Goal: Information Seeking & Learning: Learn about a topic

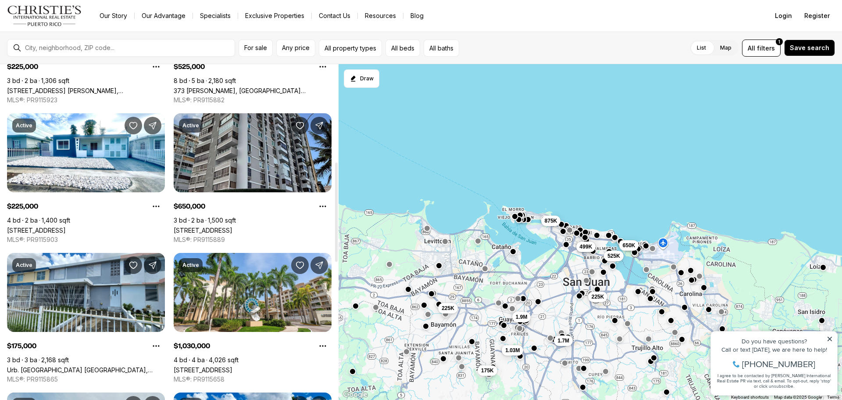
scroll to position [351, 0]
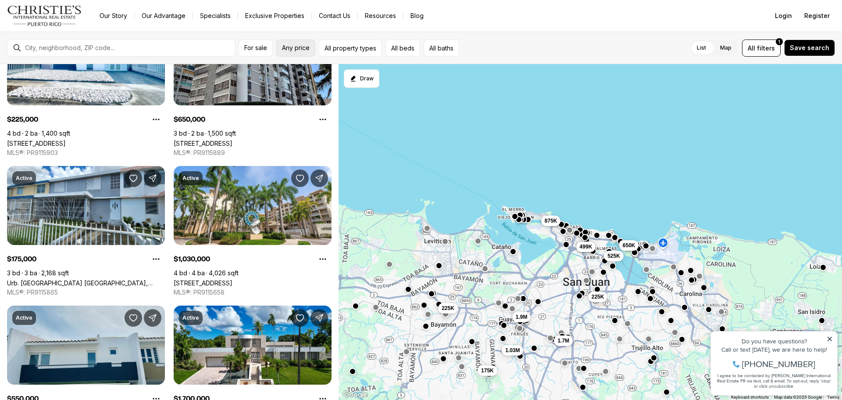
click at [311, 47] on button "Any price" at bounding box center [295, 47] width 39 height 17
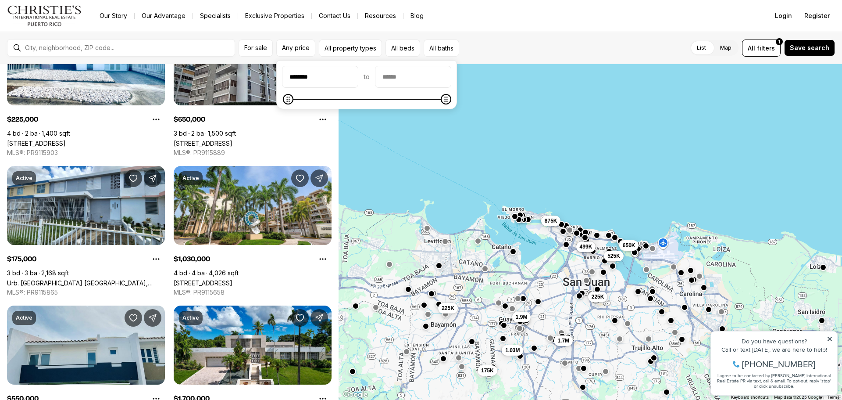
type input "********"
click at [421, 79] on input "priceMax" at bounding box center [413, 76] width 75 height 21
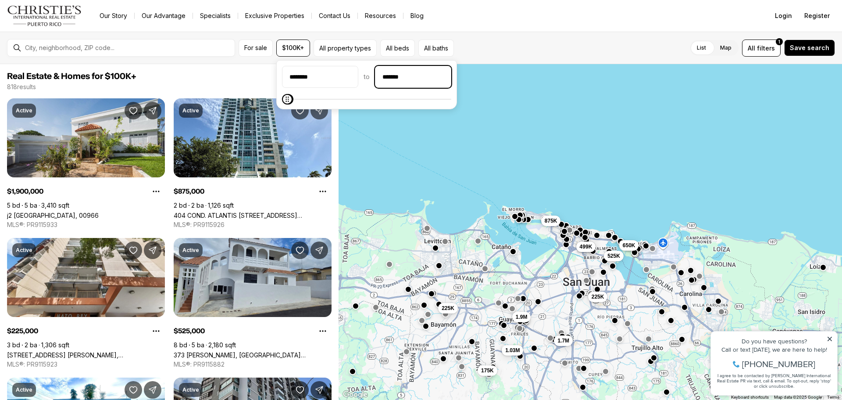
type input "********"
click at [646, 35] on div "For sale $100K+ All property types All beds All baths List Map List Map All fil…" at bounding box center [421, 48] width 842 height 32
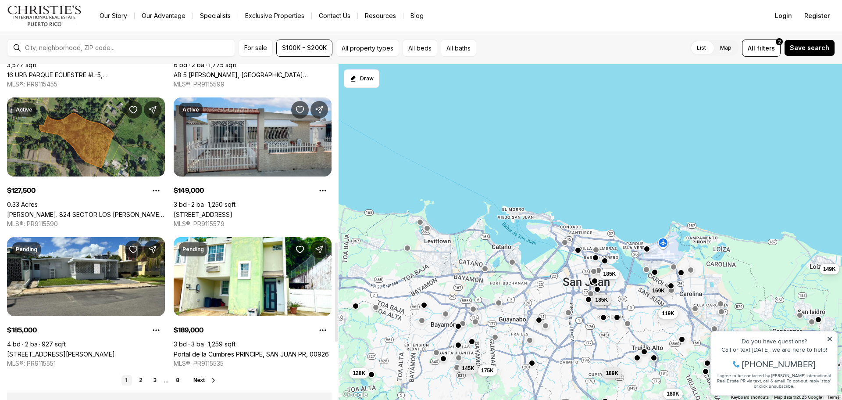
scroll to position [614, 0]
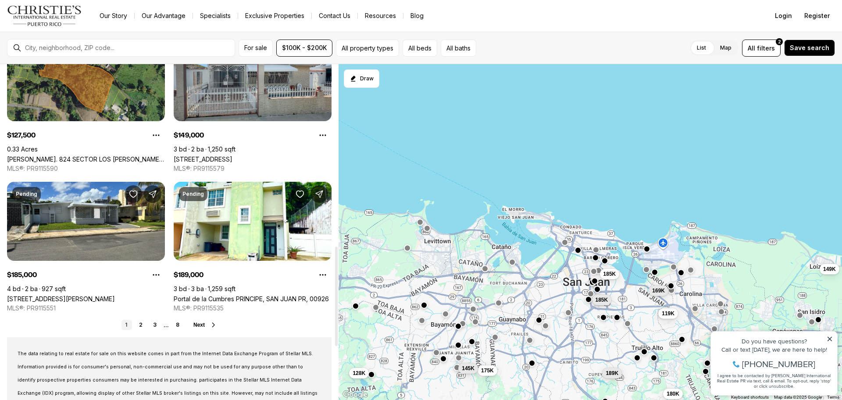
click at [195, 323] on span "Next" at bounding box center [198, 325] width 11 height 6
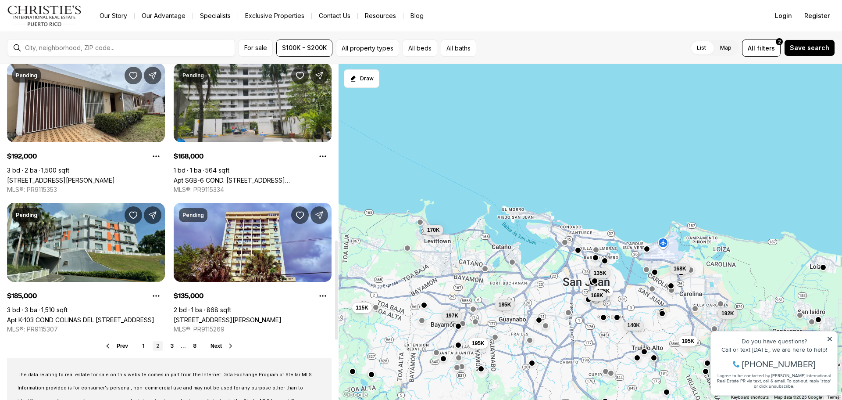
scroll to position [614, 0]
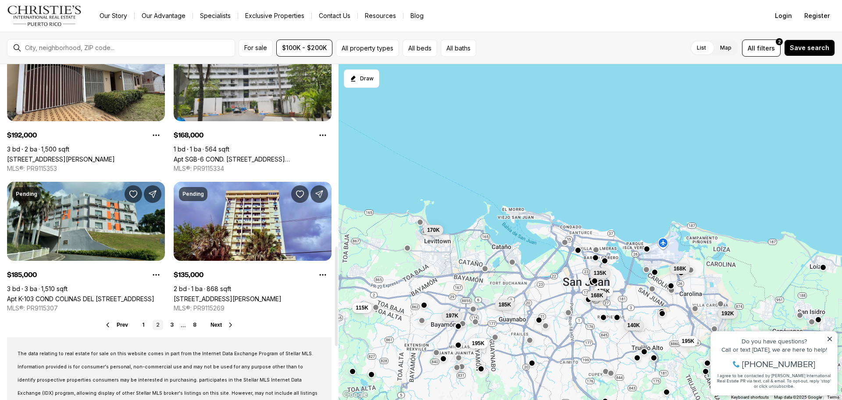
click at [232, 325] on icon at bounding box center [230, 324] width 7 height 7
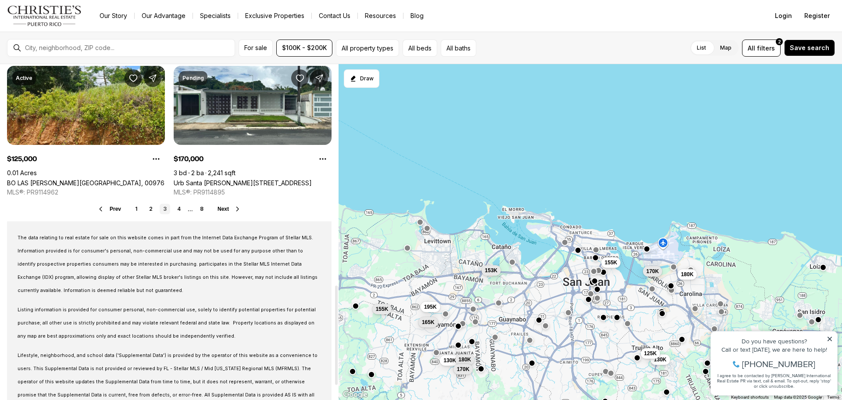
scroll to position [746, 0]
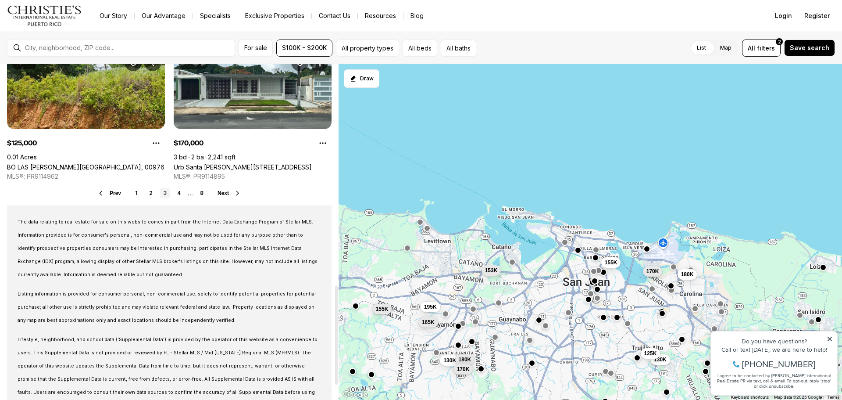
click at [229, 190] on button "Next" at bounding box center [230, 193] width 24 height 7
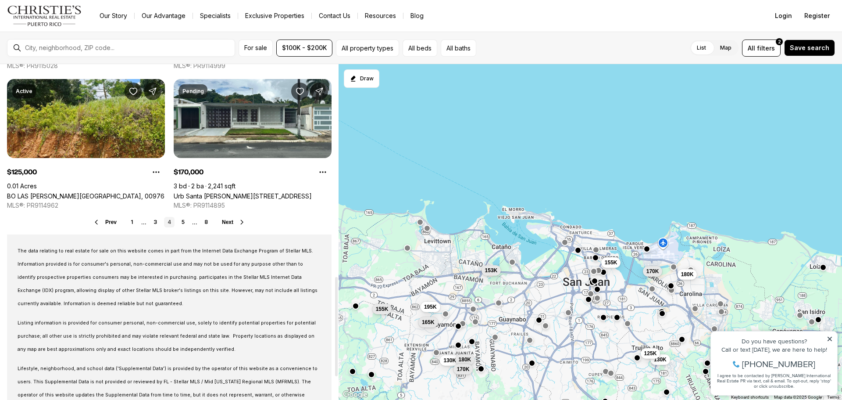
scroll to position [794, 0]
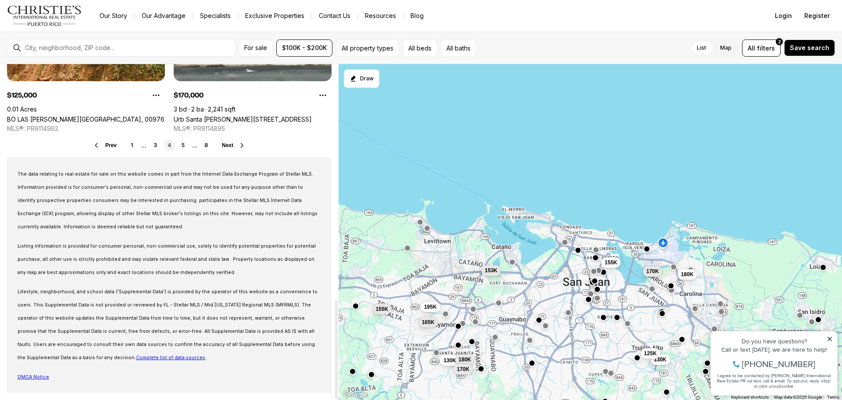
click at [223, 142] on span "Next" at bounding box center [227, 145] width 11 height 6
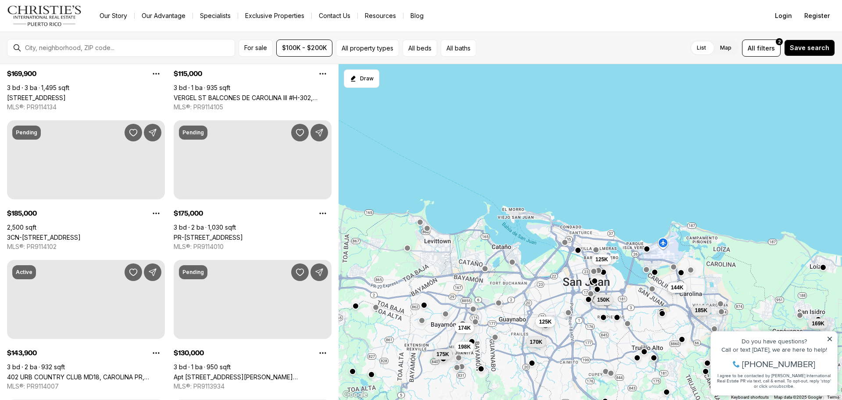
scroll to position [64, 0]
